Goal: Transaction & Acquisition: Book appointment/travel/reservation

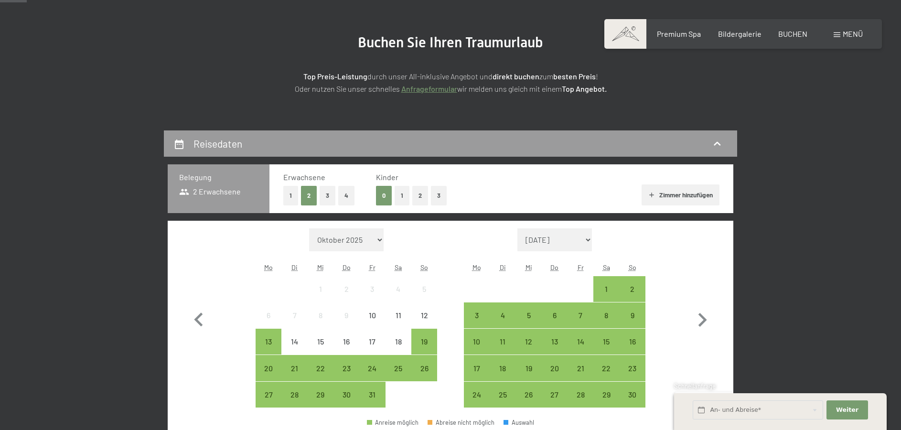
scroll to position [97, 0]
click at [397, 370] on div "25" at bounding box center [398, 377] width 24 height 24
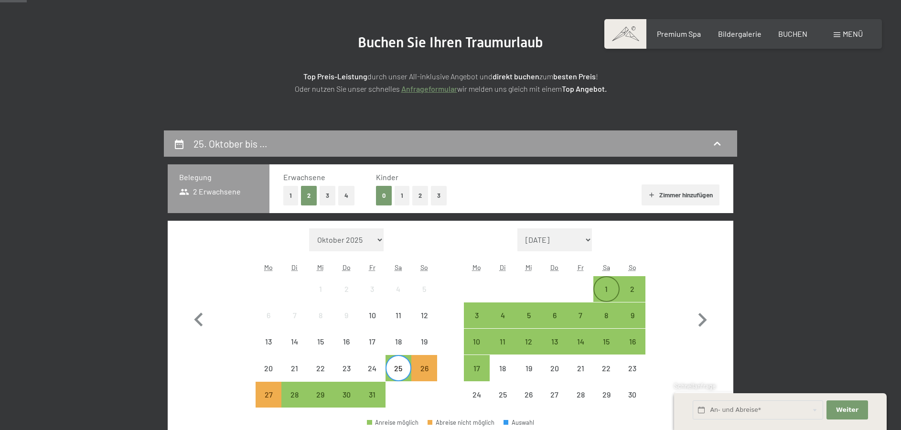
click at [602, 292] on div "1" at bounding box center [606, 297] width 24 height 24
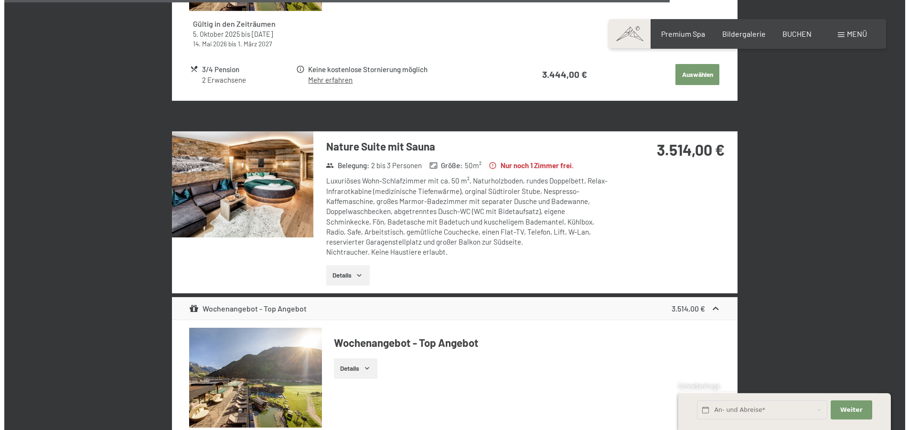
scroll to position [1754, 0]
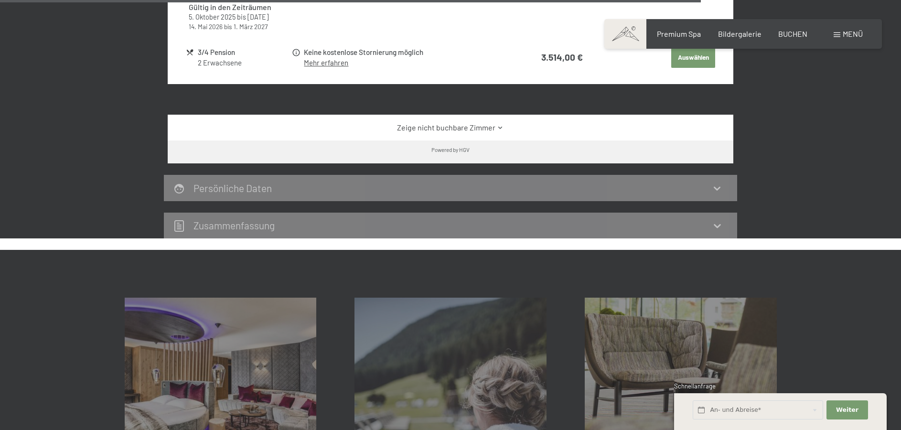
click at [845, 32] on span "Menü" at bounding box center [853, 33] width 20 height 9
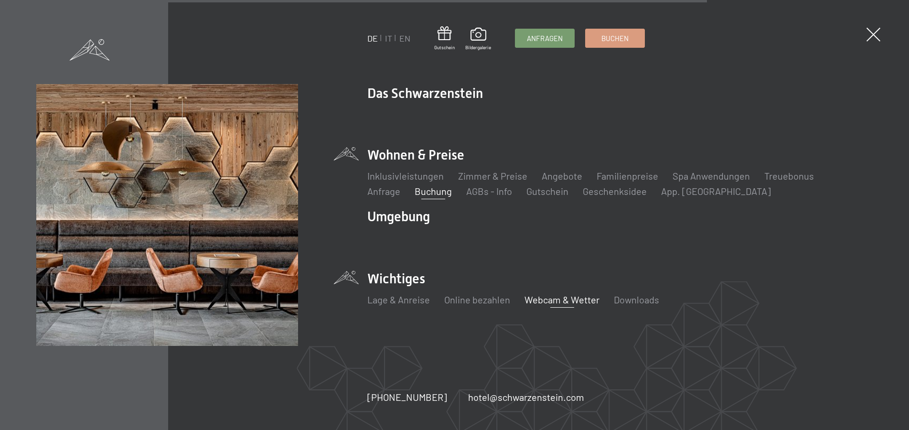
click at [569, 303] on link "Webcam & Wetter" at bounding box center [562, 299] width 75 height 11
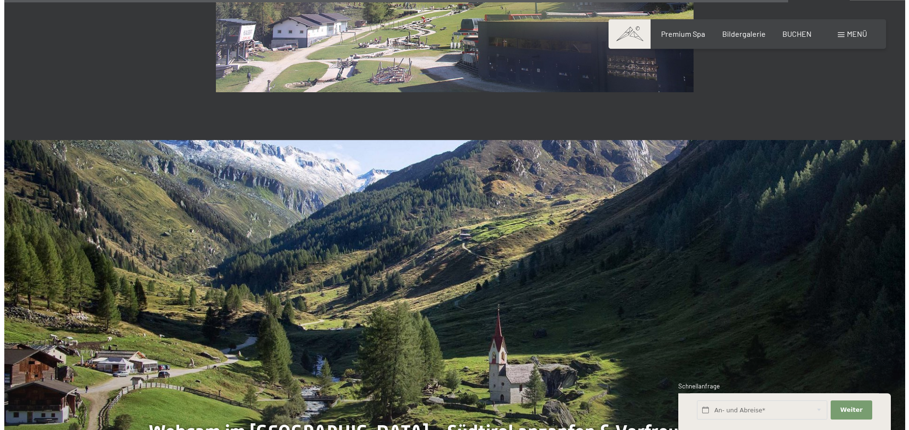
scroll to position [2954, 0]
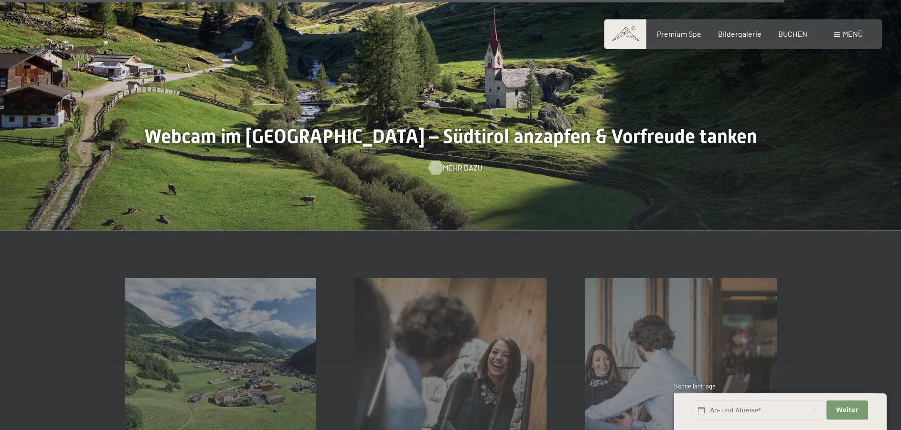
click at [440, 166] on div at bounding box center [435, 167] width 8 height 14
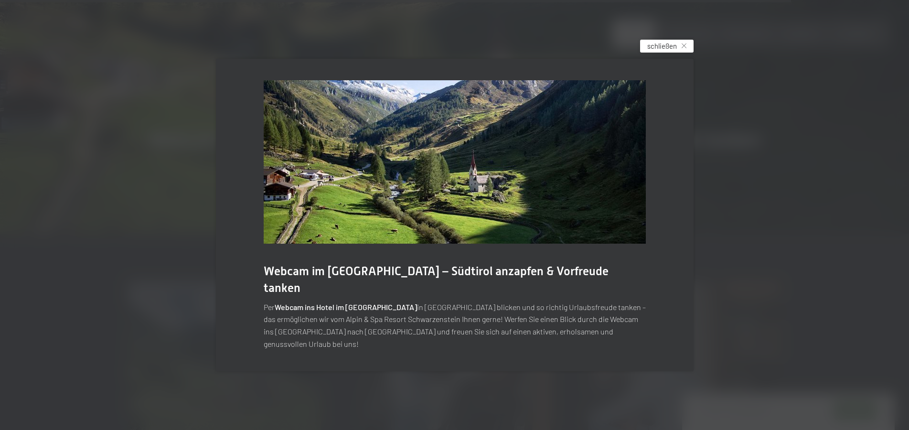
click at [686, 53] on div "schließen" at bounding box center [667, 46] width 54 height 13
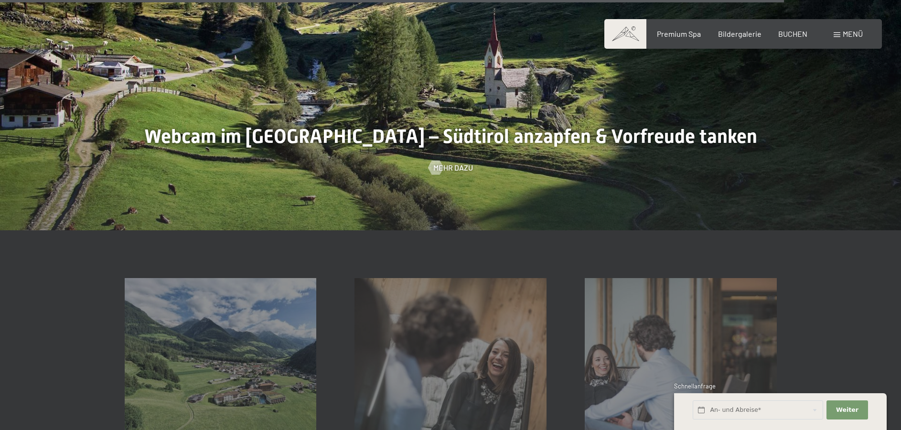
click at [846, 32] on span "Menü" at bounding box center [853, 33] width 20 height 9
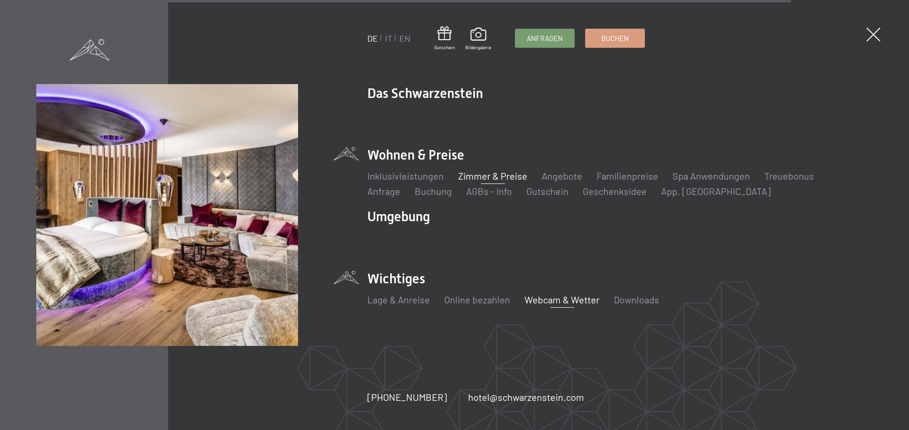
click at [498, 176] on link "Zimmer & Preise" at bounding box center [492, 175] width 69 height 11
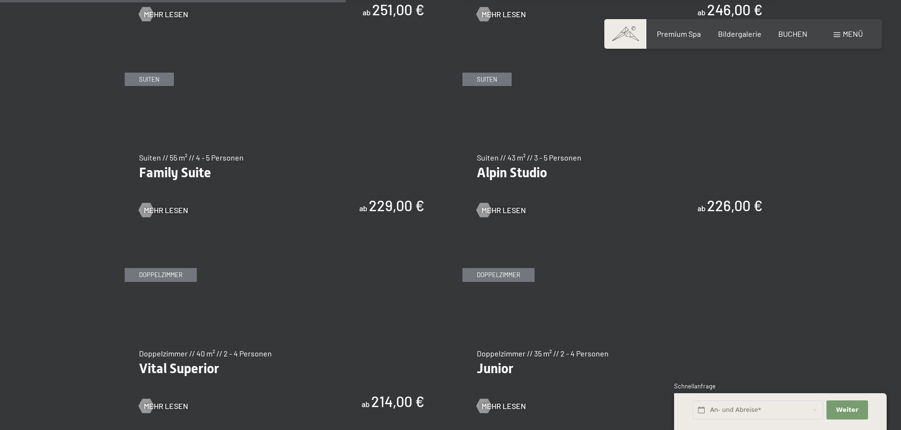
scroll to position [1218, 0]
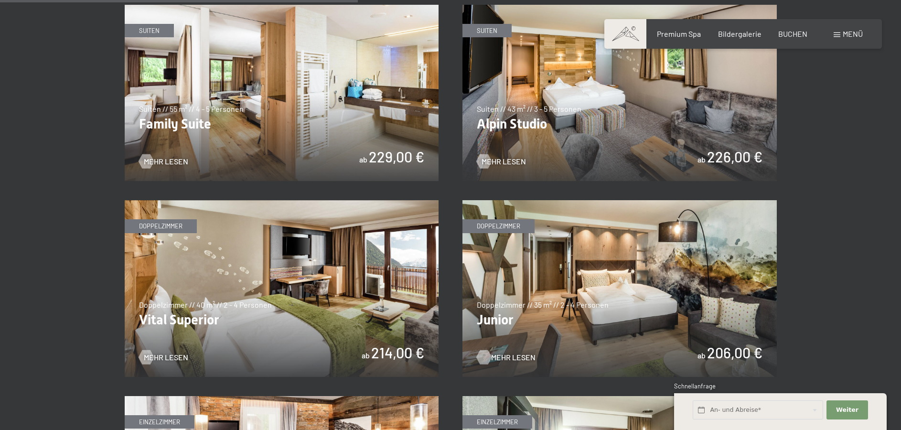
click at [492, 356] on span "Mehr Lesen" at bounding box center [513, 357] width 44 height 11
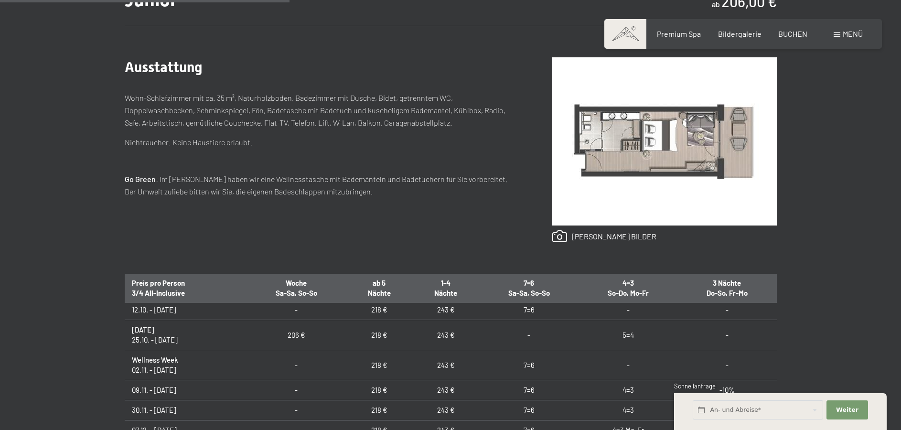
scroll to position [633, 0]
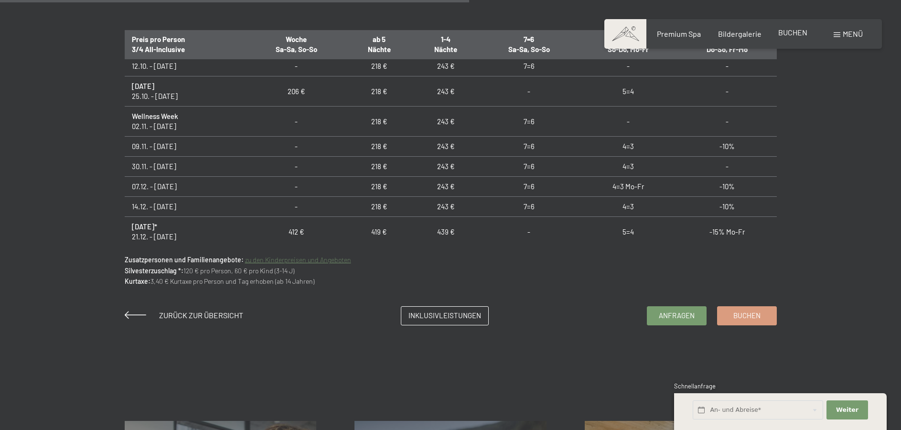
click at [785, 32] on span "BUCHEN" at bounding box center [792, 32] width 29 height 9
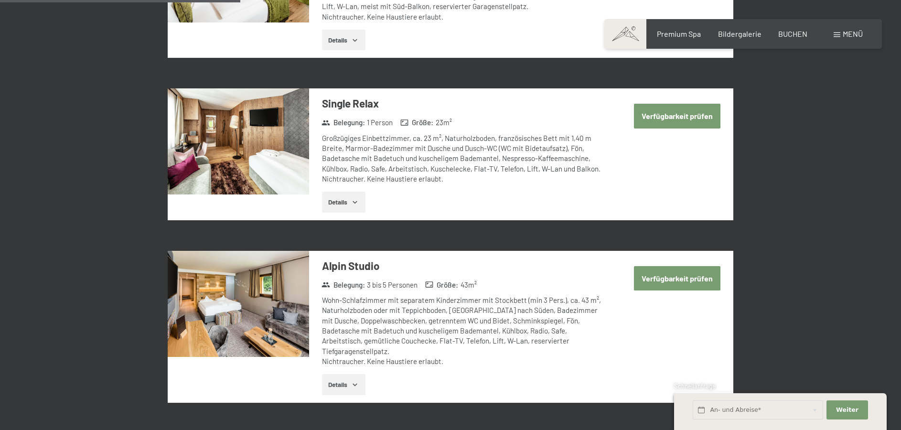
scroll to position [850, 0]
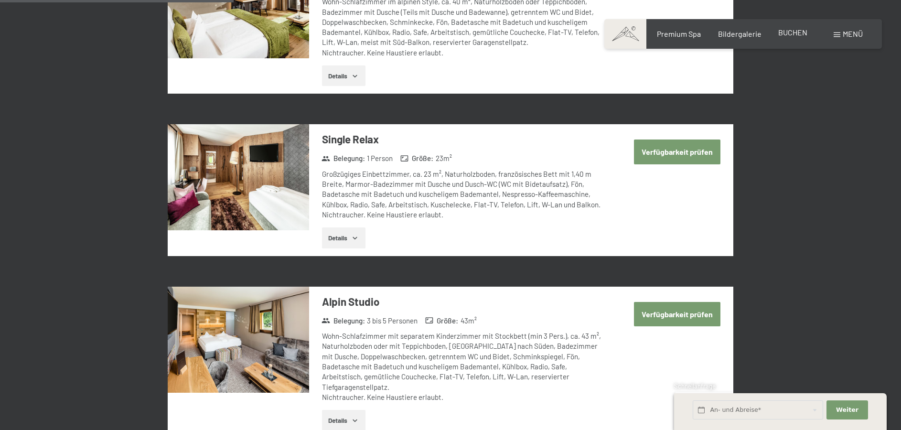
click at [789, 33] on span "BUCHEN" at bounding box center [792, 32] width 29 height 9
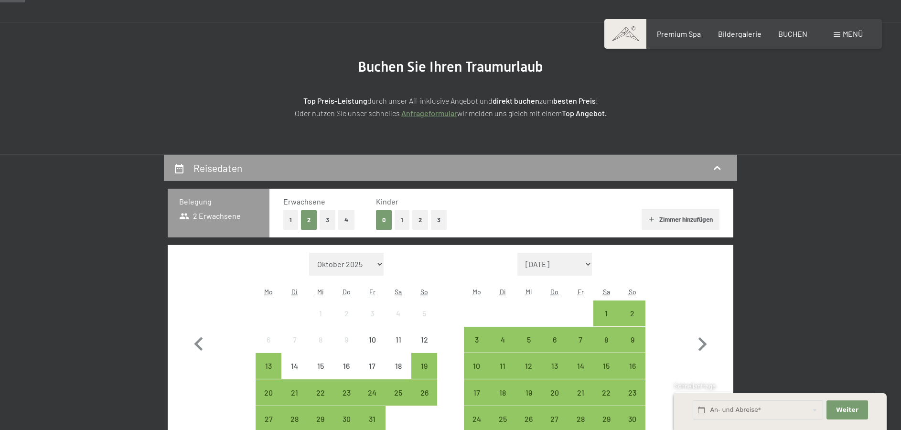
scroll to position [97, 0]
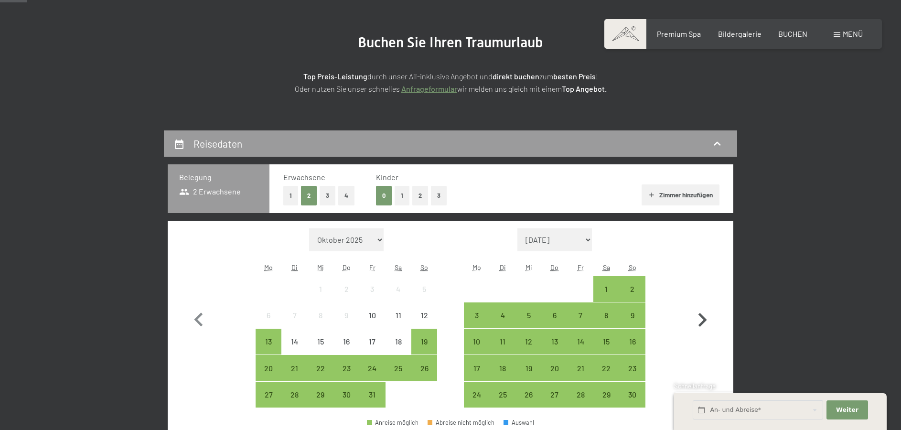
click at [702, 319] on icon "button" at bounding box center [702, 320] width 28 height 28
select select "2025-11-01"
select select "2025-12-01"
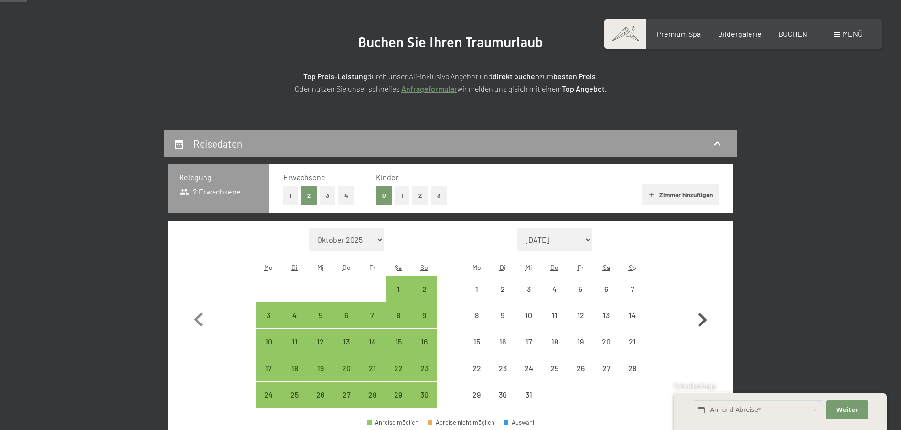
select select "2025-11-01"
select select "2025-12-01"
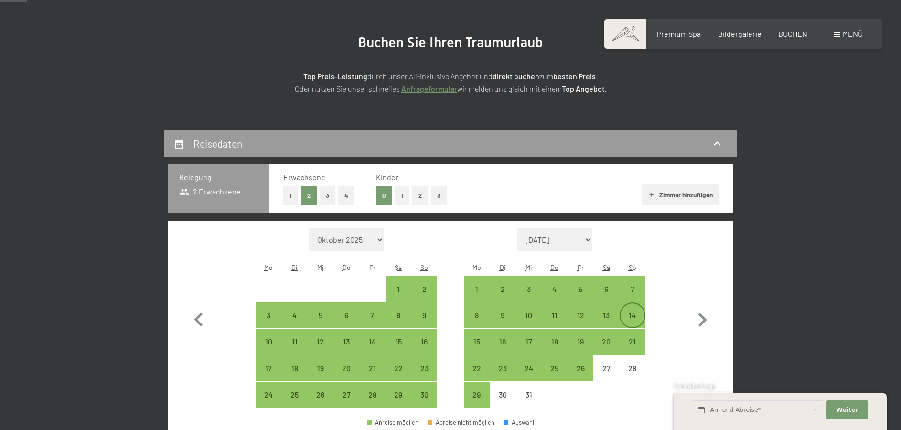
click at [632, 320] on div "14" at bounding box center [633, 323] width 24 height 24
select select "2025-11-01"
select select "2025-12-01"
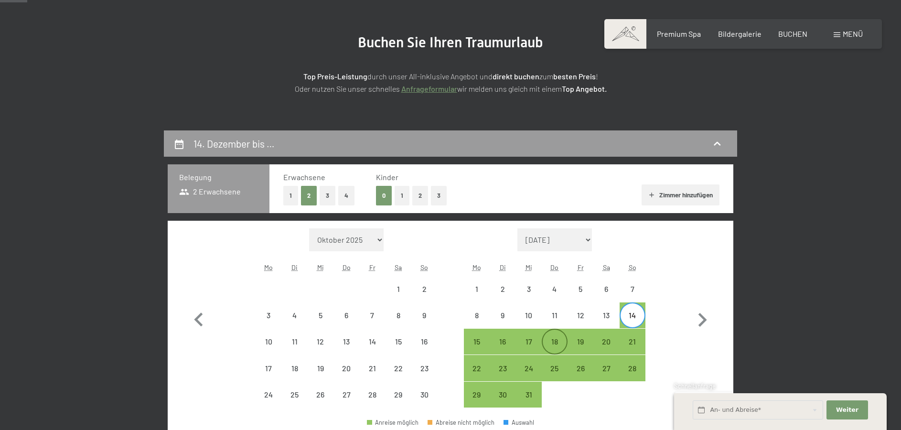
click at [551, 345] on div "18" at bounding box center [555, 350] width 24 height 24
select select "2025-11-01"
select select "2025-12-01"
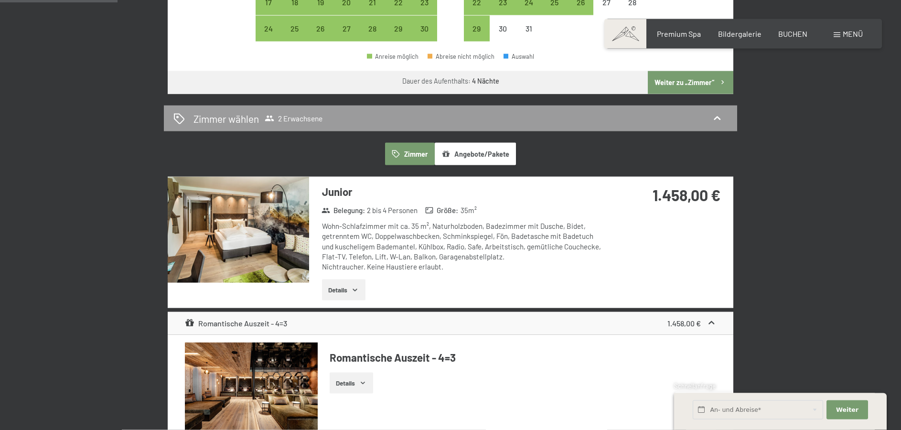
scroll to position [487, 0]
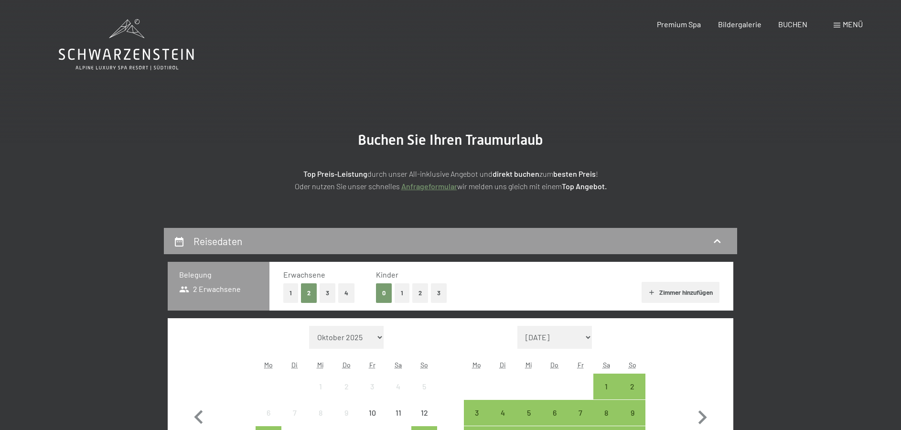
click at [851, 23] on span "Menü" at bounding box center [853, 24] width 20 height 9
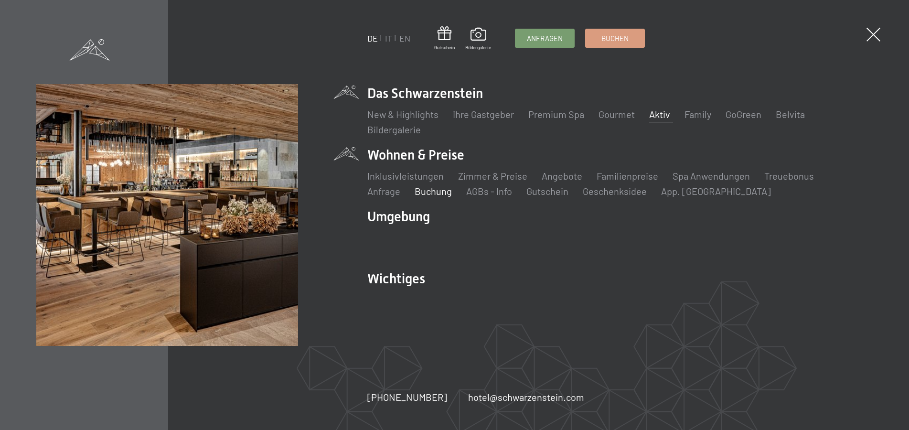
click at [662, 112] on link "Aktiv" at bounding box center [659, 113] width 21 height 11
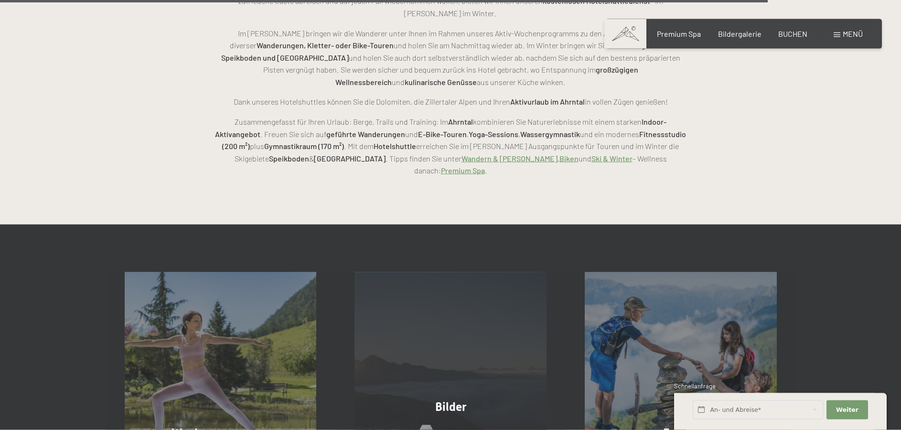
scroll to position [2388, 0]
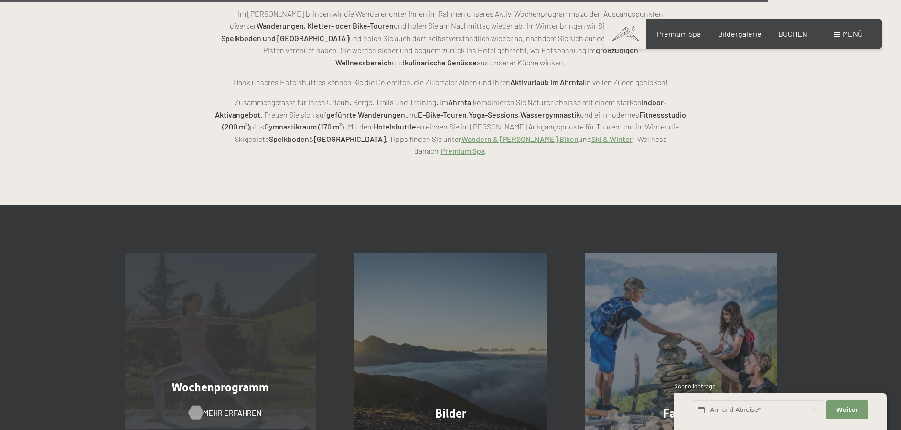
click at [218, 408] on span "Mehr erfahren" at bounding box center [232, 413] width 59 height 11
click at [231, 408] on span "Mehr erfahren" at bounding box center [232, 413] width 59 height 11
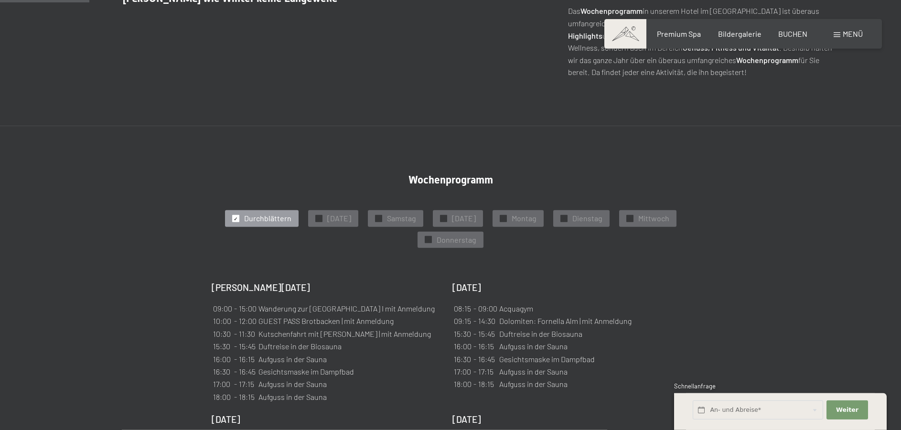
scroll to position [439, 0]
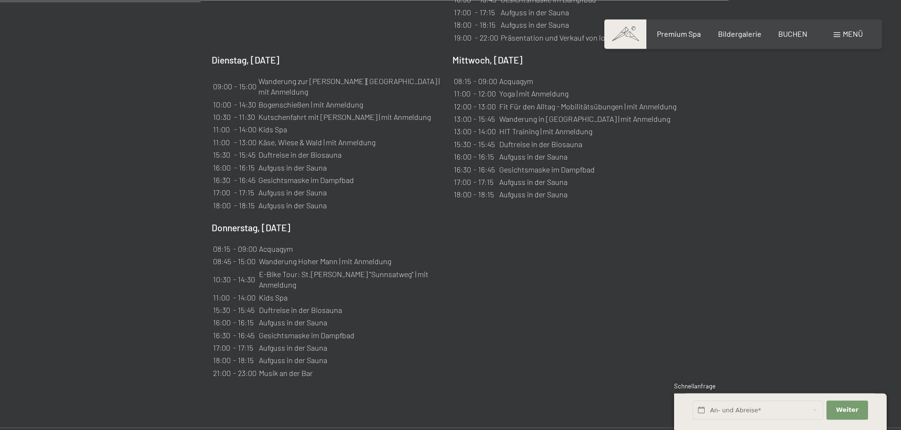
scroll to position [975, 0]
